Goal: Task Accomplishment & Management: Manage account settings

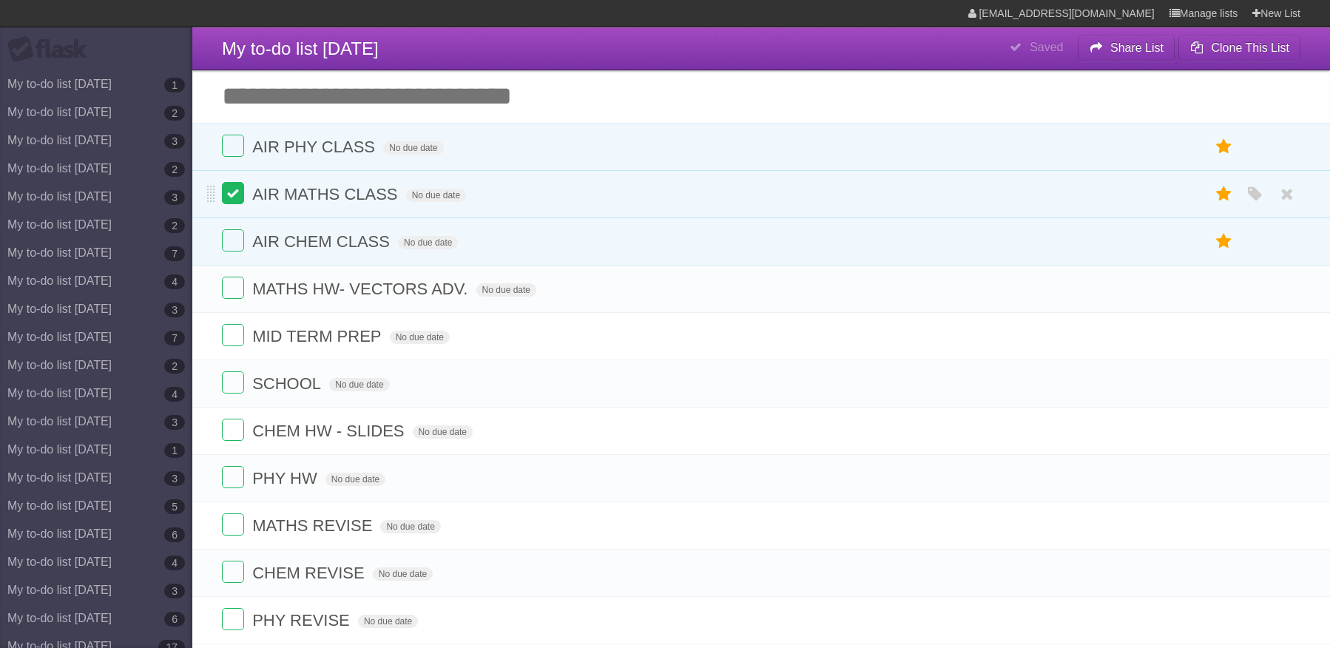
click at [229, 140] on label at bounding box center [233, 146] width 22 height 22
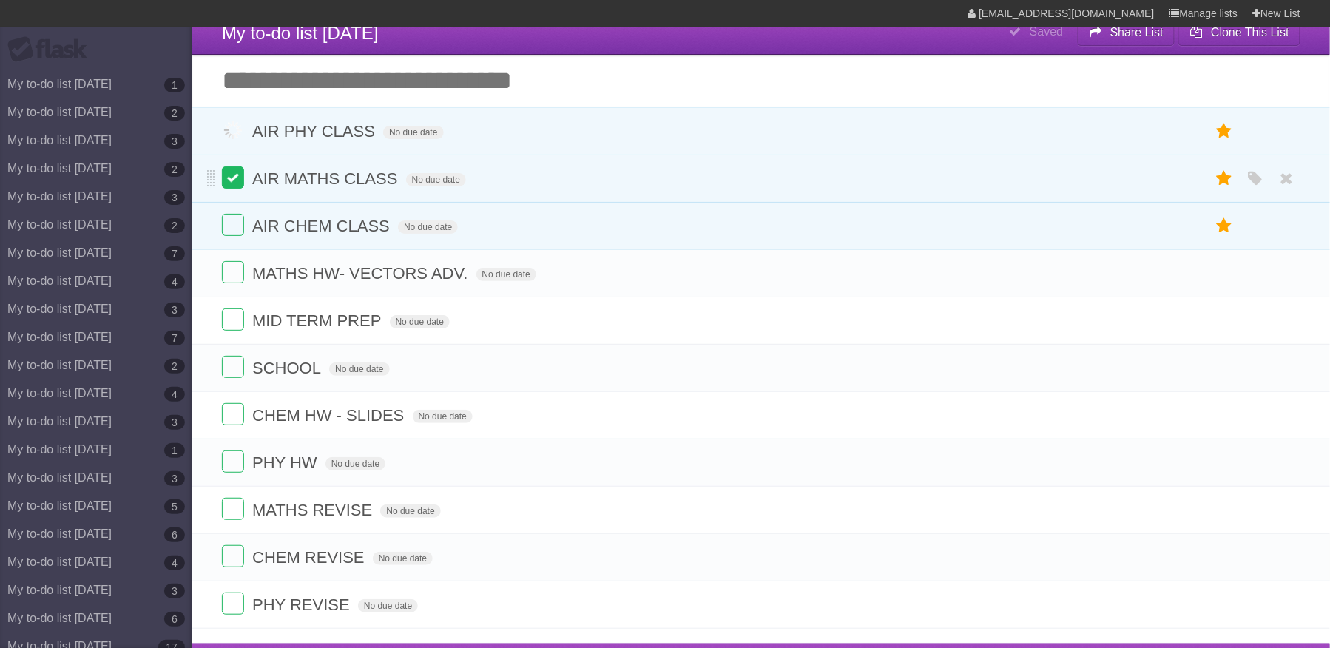
click at [229, 176] on label at bounding box center [233, 177] width 22 height 22
click at [234, 229] on label at bounding box center [233, 225] width 22 height 22
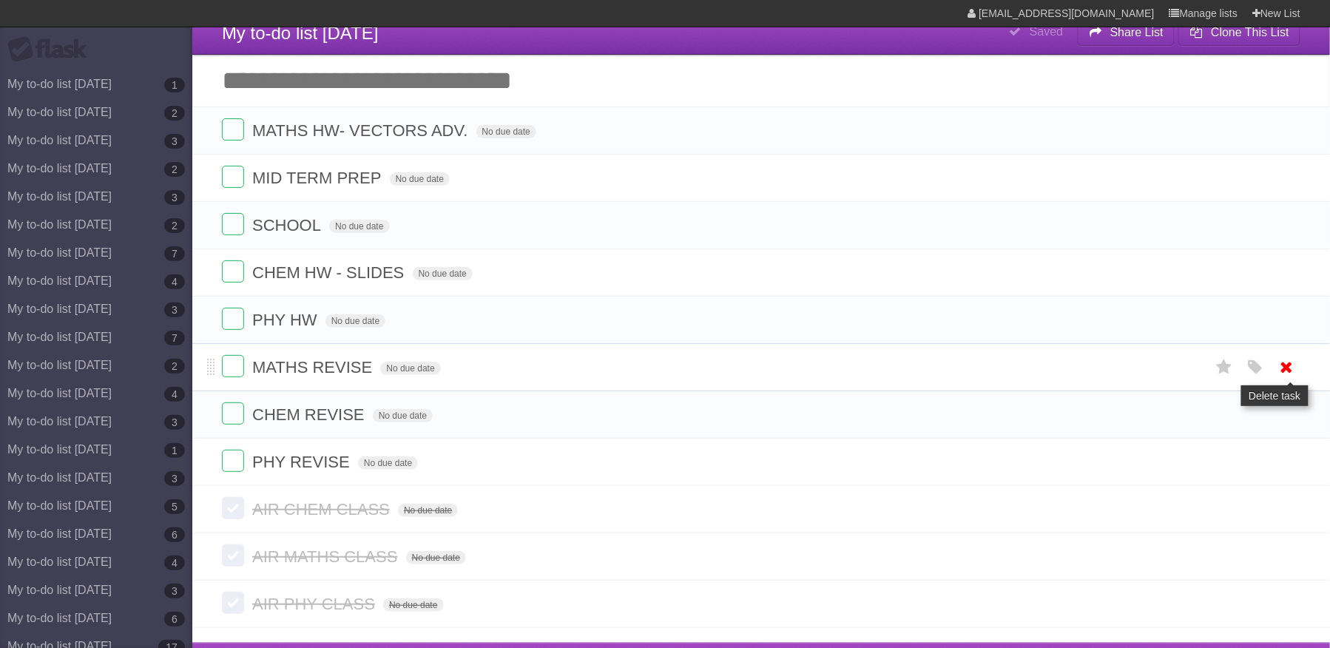
click at [1285, 371] on icon at bounding box center [1287, 367] width 21 height 24
click at [1288, 426] on ul "MATHS HW- VECTORS ADV. No due date White Red Blue Green Purple Orange MID TERM …" at bounding box center [761, 296] width 1138 height 379
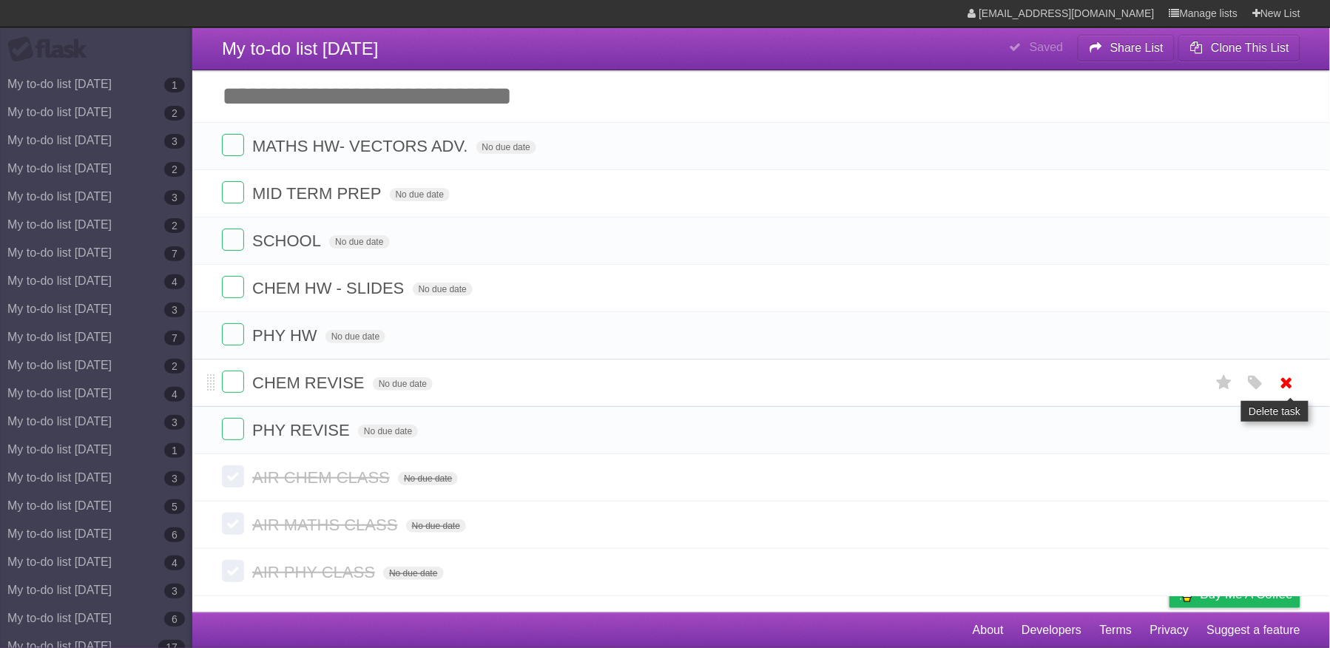
scroll to position [15, 0]
click at [1288, 426] on icon at bounding box center [1287, 430] width 21 height 24
click at [1288, 380] on icon at bounding box center [1287, 383] width 21 height 24
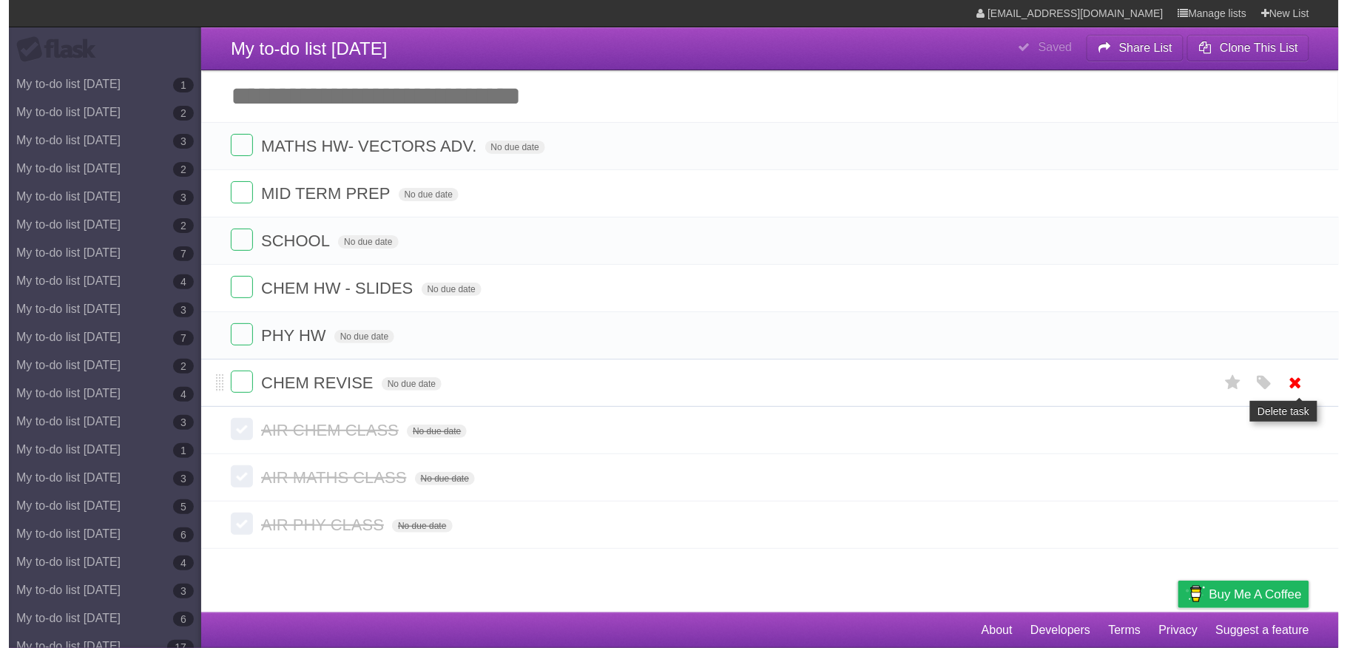
scroll to position [0, 0]
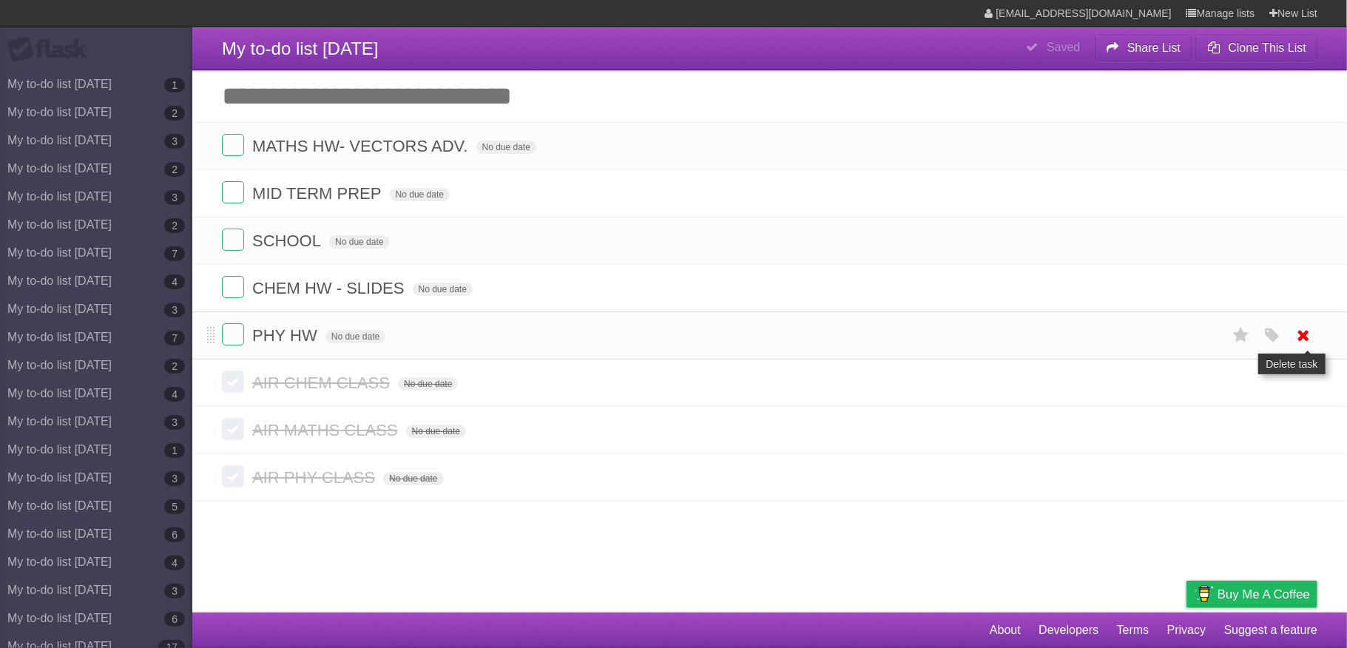
click at [1302, 348] on icon at bounding box center [1304, 335] width 21 height 24
click at [1300, 308] on li "CHEM HW - SLIDES No due date White Red Blue Green Purple Orange" at bounding box center [769, 288] width 1155 height 48
click at [1300, 299] on icon at bounding box center [1304, 288] width 21 height 24
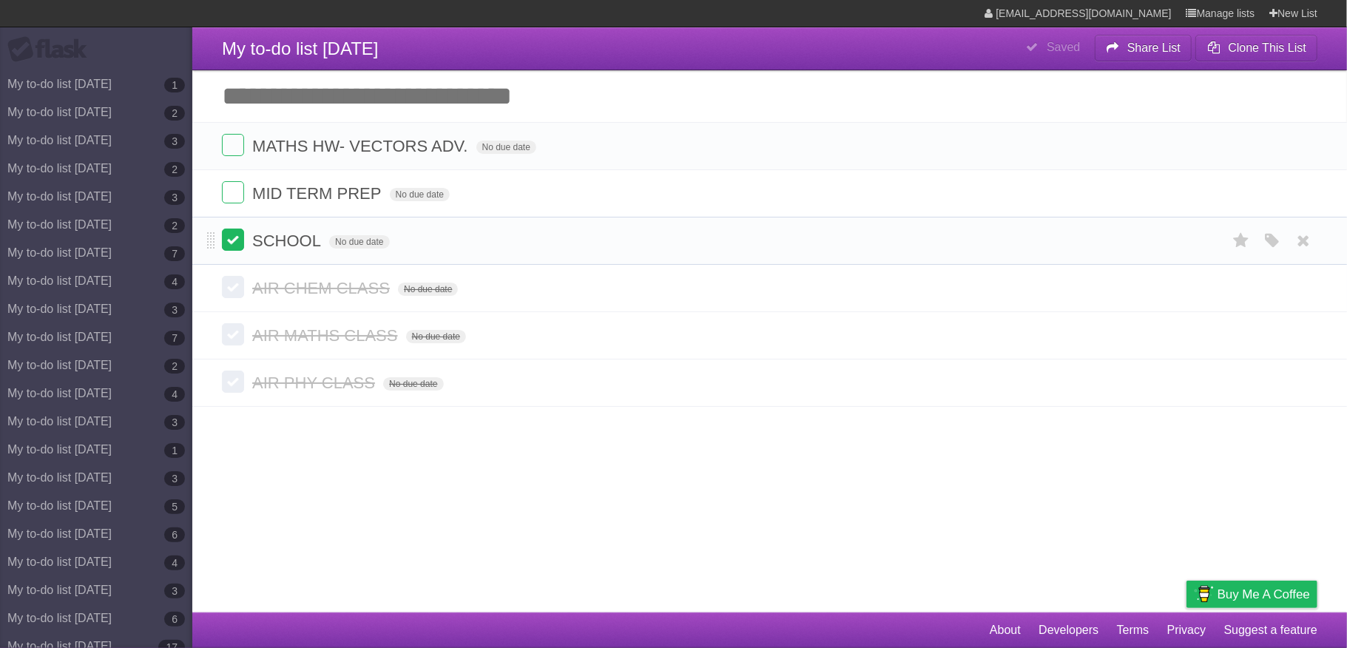
click at [237, 247] on label at bounding box center [233, 240] width 22 height 22
click at [1305, 145] on icon at bounding box center [1304, 146] width 21 height 24
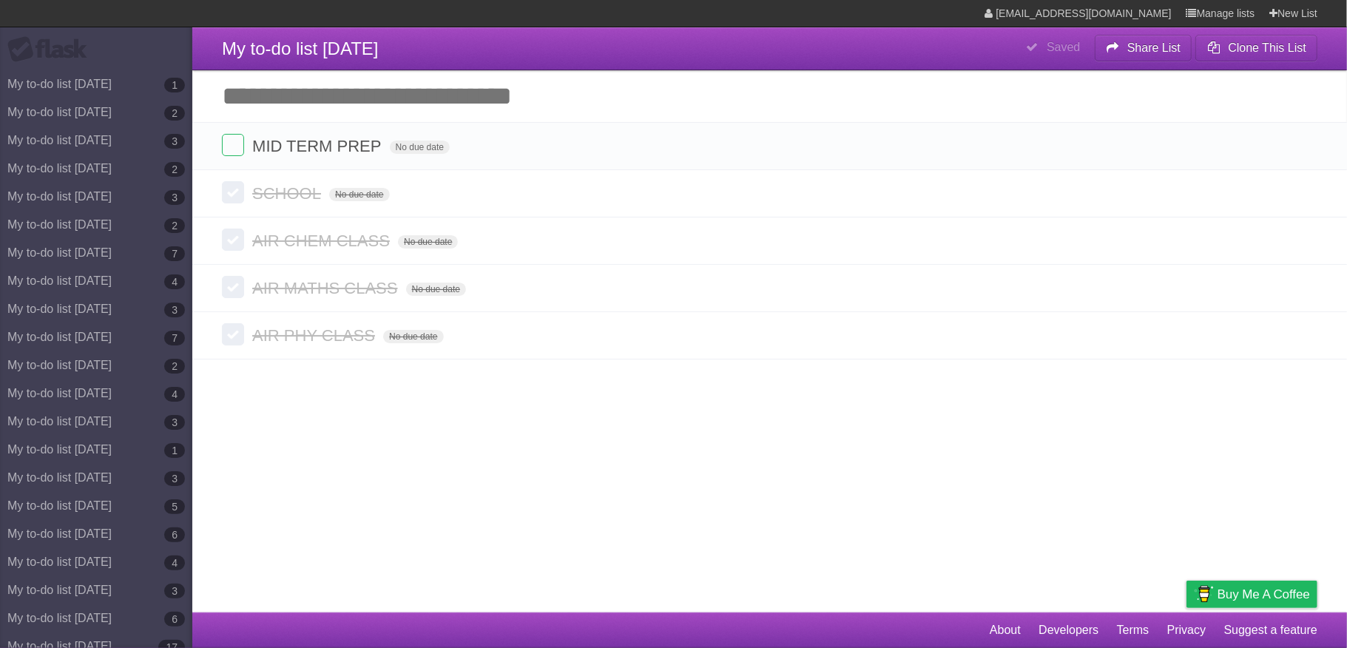
click at [1305, 145] on icon at bounding box center [1304, 146] width 21 height 24
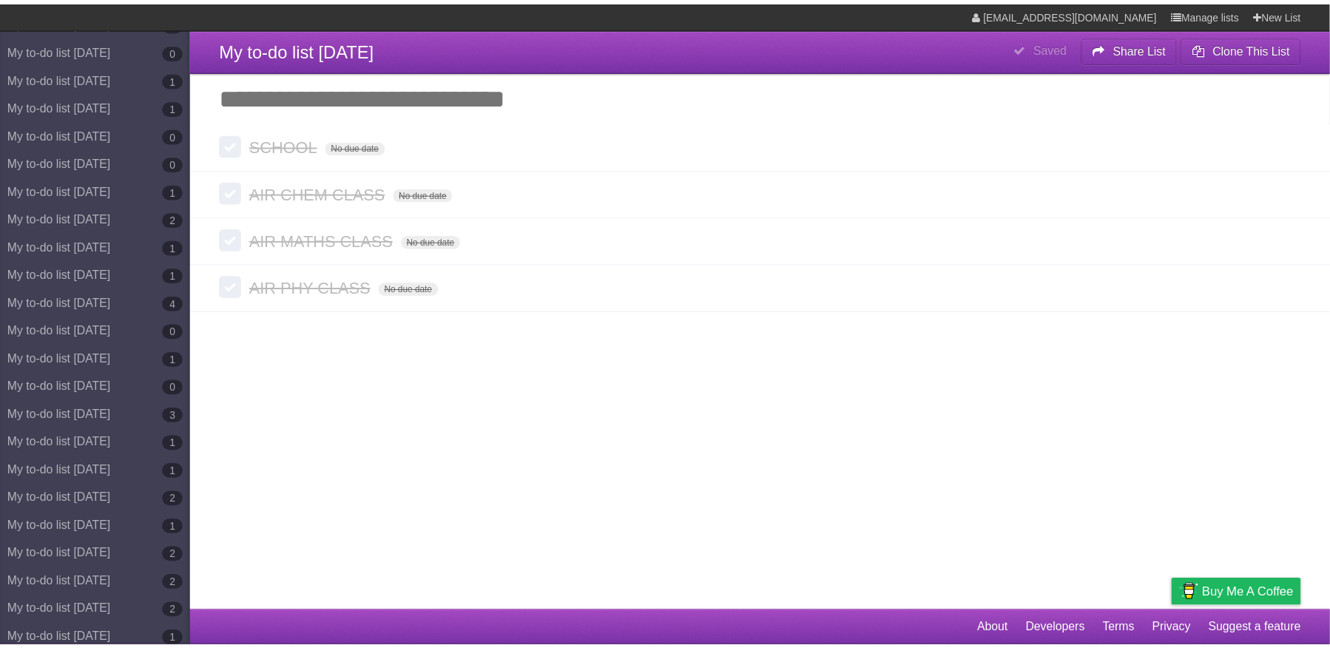
scroll to position [6429, 0]
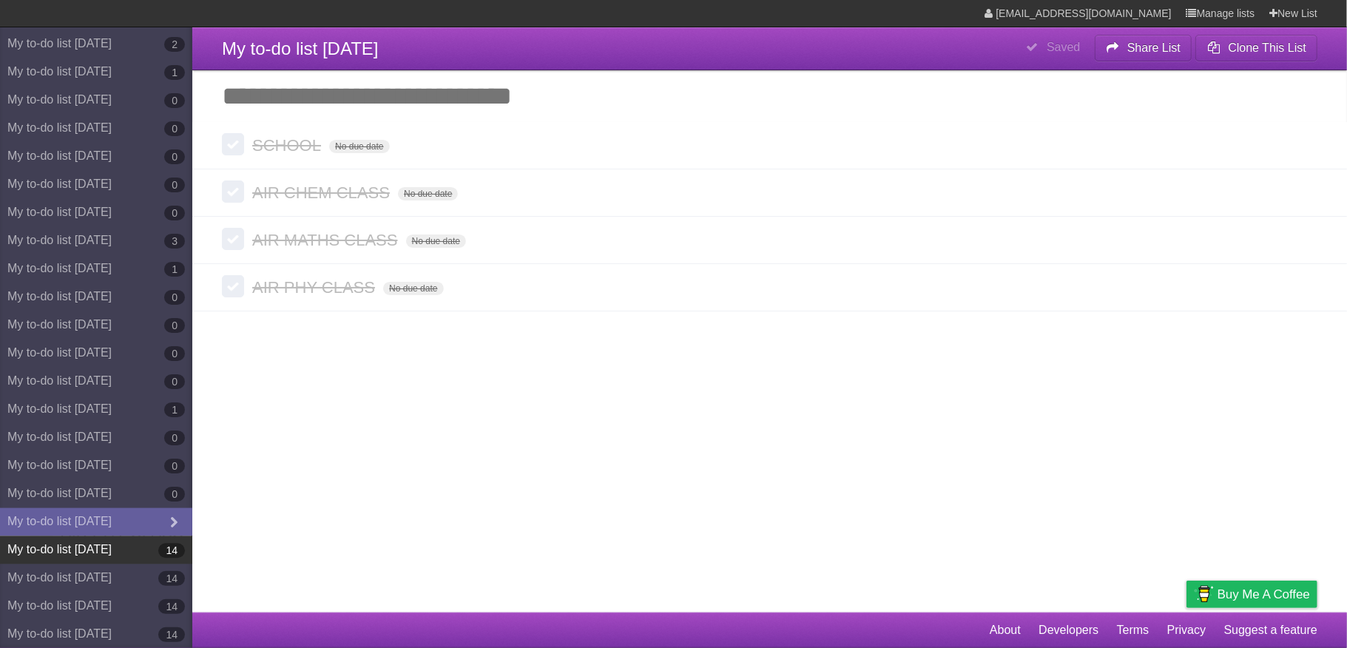
click at [108, 551] on link "My to-do list [DATE] 14" at bounding box center [96, 549] width 192 height 28
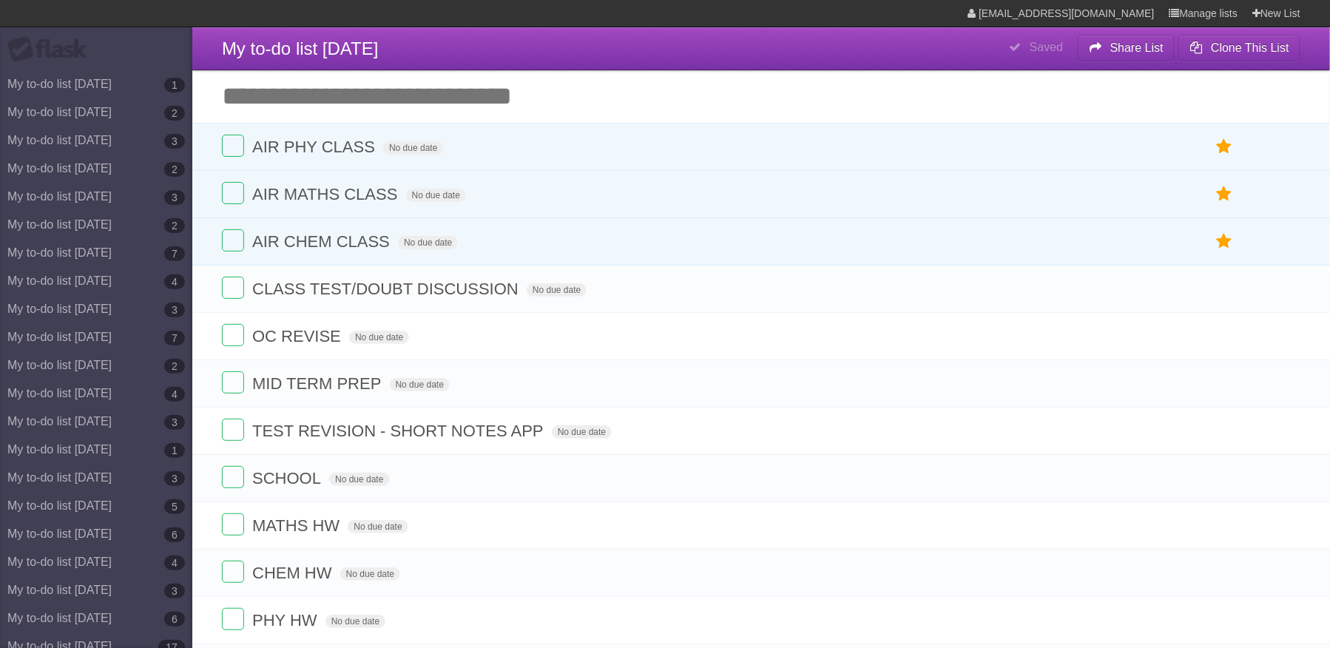
scroll to position [24, 0]
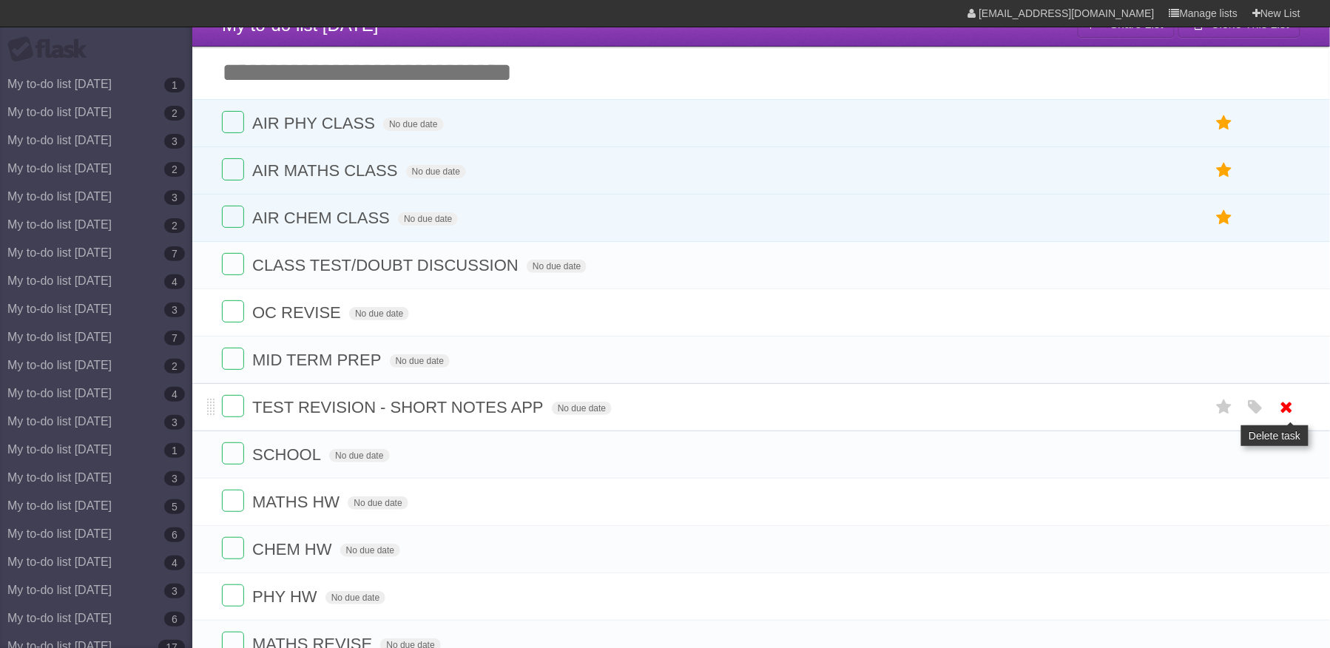
click at [1287, 419] on icon at bounding box center [1287, 407] width 21 height 24
click at [1287, 467] on icon at bounding box center [1287, 454] width 21 height 24
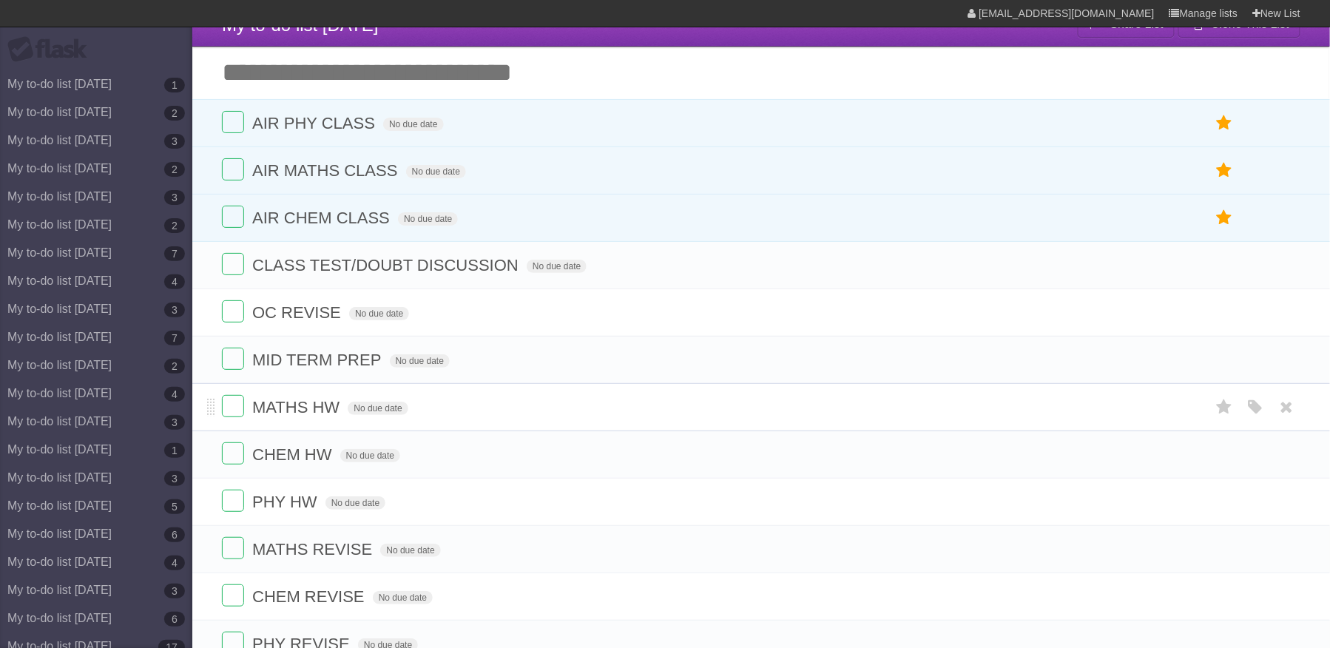
click at [333, 416] on span "MATHS HW" at bounding box center [297, 407] width 91 height 18
type input "**********"
click at [510, 415] on span "MATHS HW - VECTORS MAINS - 50" at bounding box center [388, 407] width 272 height 18
type input "**********"
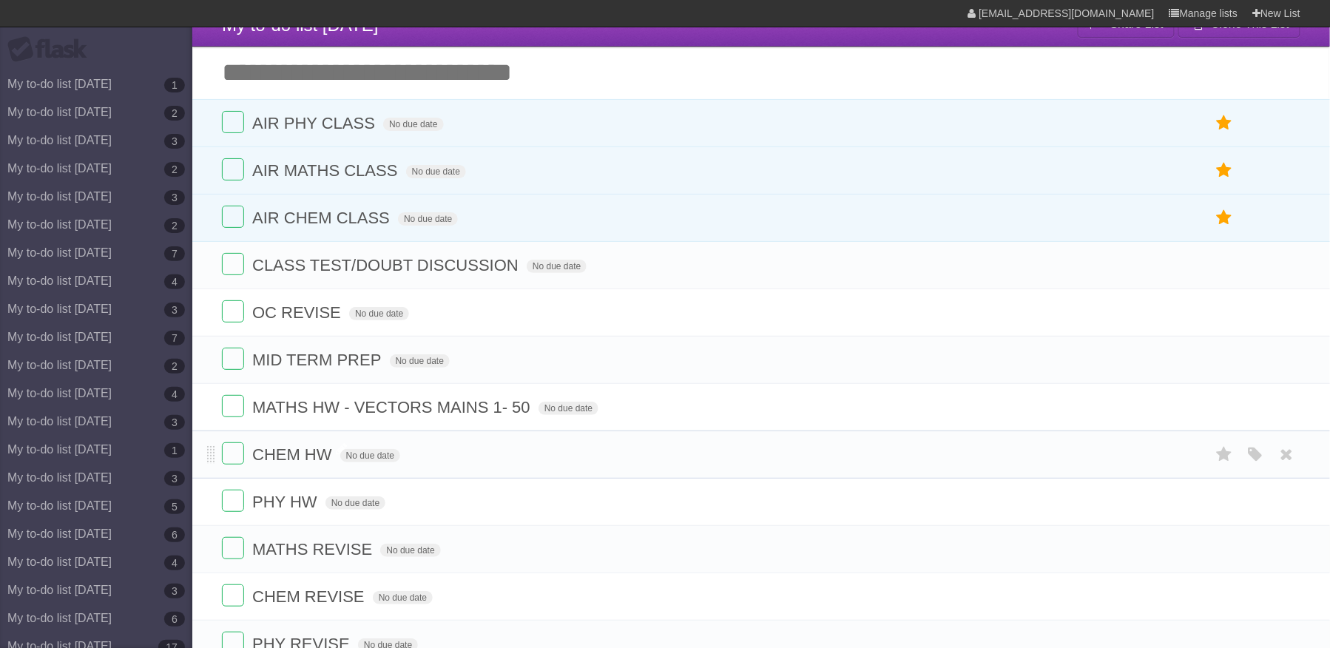
click at [327, 464] on span "CHEM HW" at bounding box center [294, 454] width 84 height 18
click at [312, 511] on span "PHY HW" at bounding box center [286, 502] width 69 height 18
type input "**********"
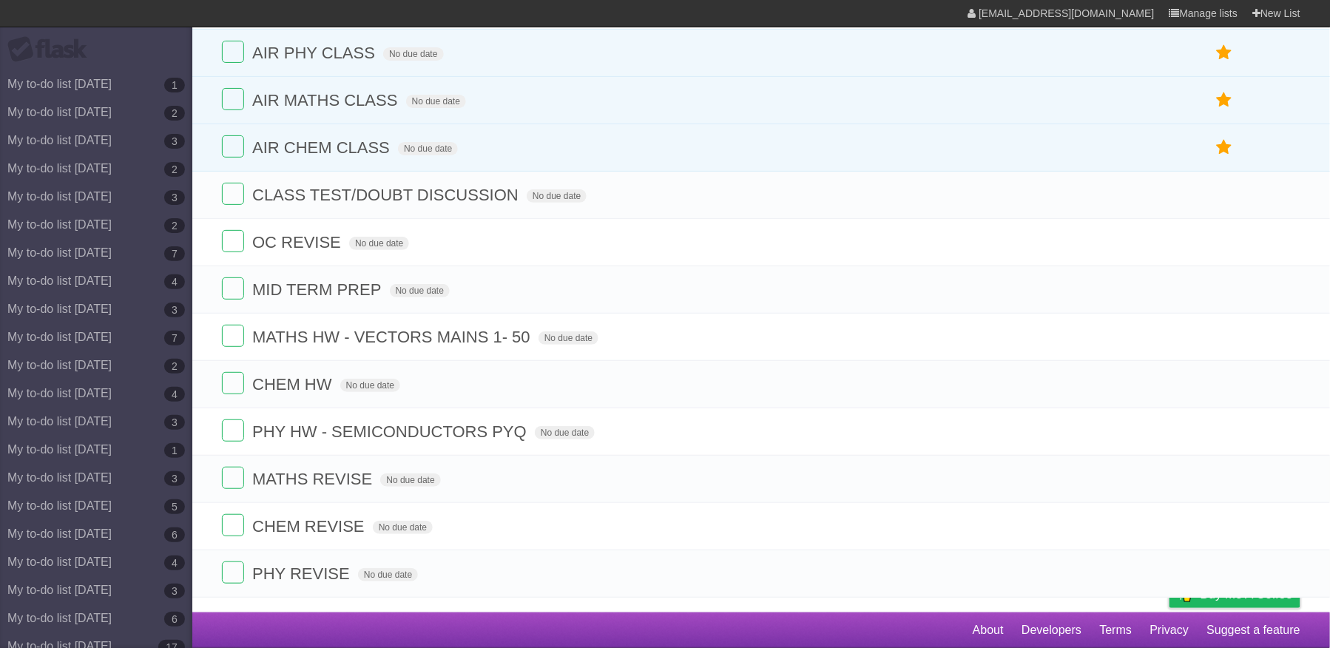
scroll to position [0, 0]
